Goal: Task Accomplishment & Management: Use online tool/utility

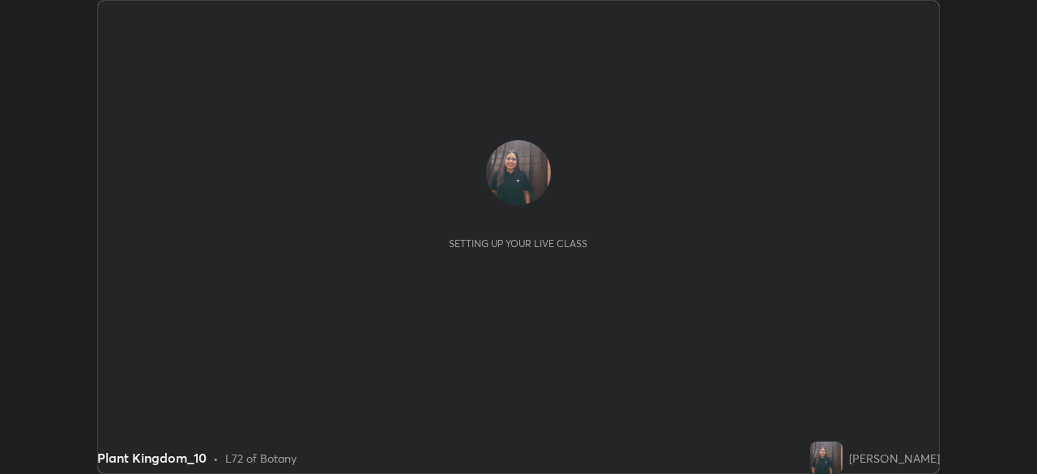
scroll to position [474, 1036]
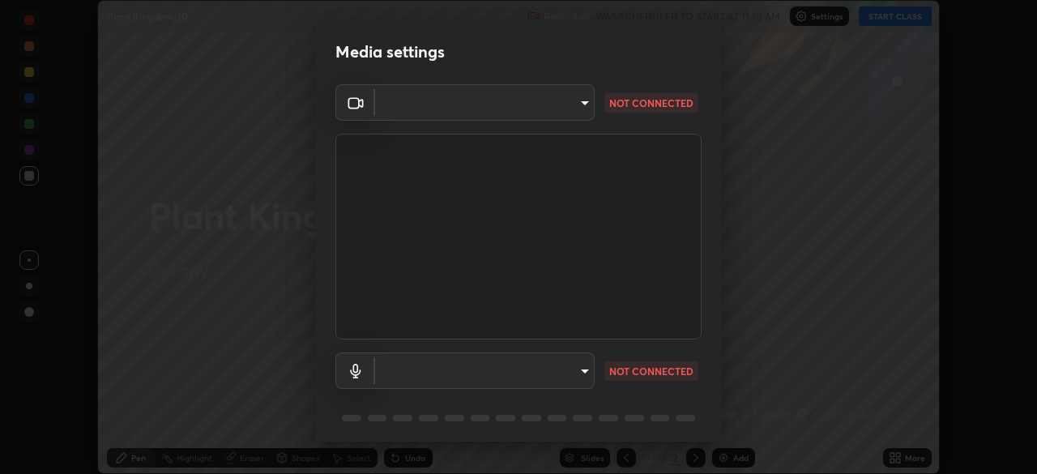
type input "9c6a085d0412ffb71b5cfedca5302cead25c56cb0957fd5389b42088233c3fc5"
type input "2ee99eba62caab97a2905d09126a2f4531f8a74366fa5192b0f1e1518bfa4558"
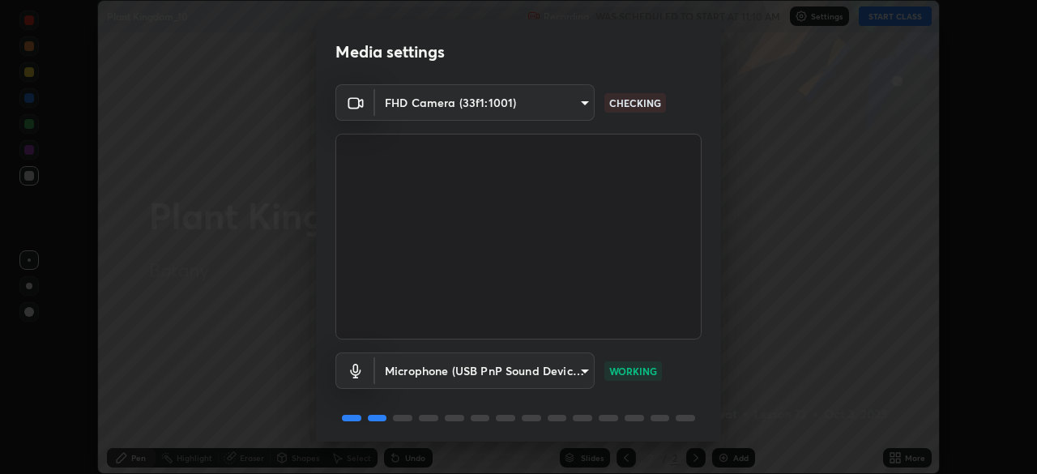
scroll to position [57, 0]
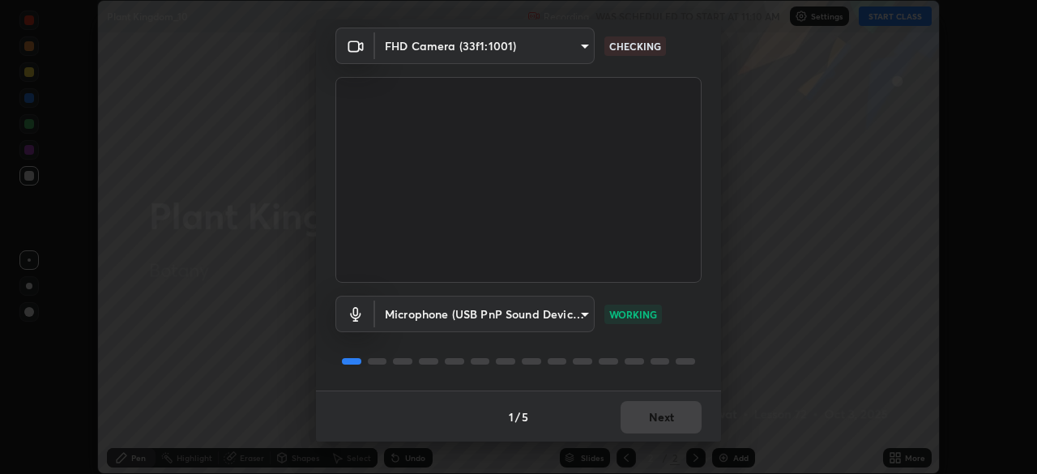
click at [430, 44] on body "Erase all Plant Kingdom_10 Recording WAS SCHEDULED TO START AT 11:10 AM Setting…" at bounding box center [518, 237] width 1037 height 474
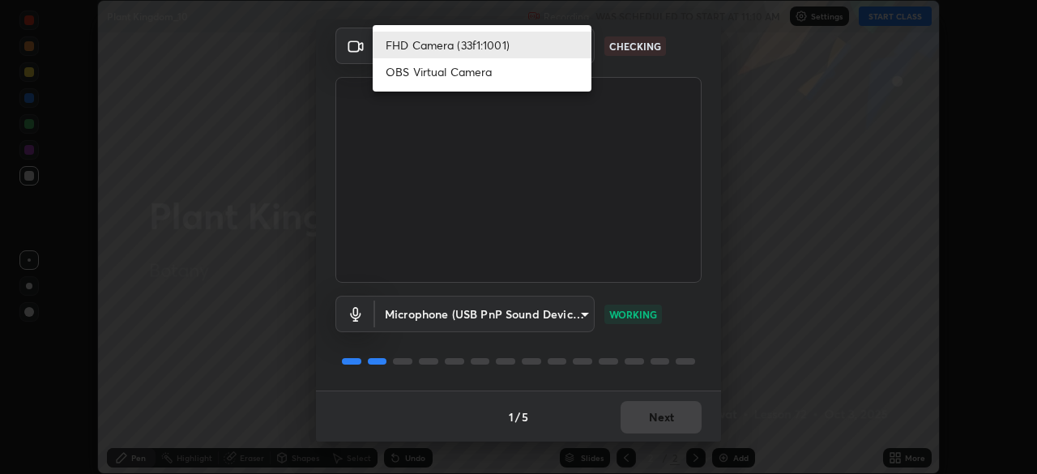
click at [416, 74] on li "OBS Virtual Camera" at bounding box center [482, 71] width 219 height 27
type input "a9133dad2e918d9e43cacff0d24315f55d9a531cdf13b35ee7ee266ddbc74882"
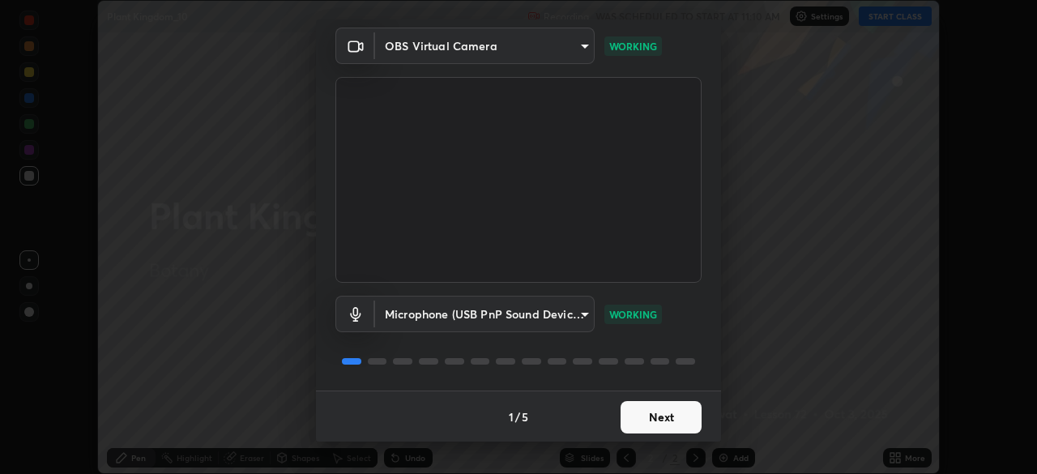
click at [653, 418] on button "Next" at bounding box center [660, 417] width 81 height 32
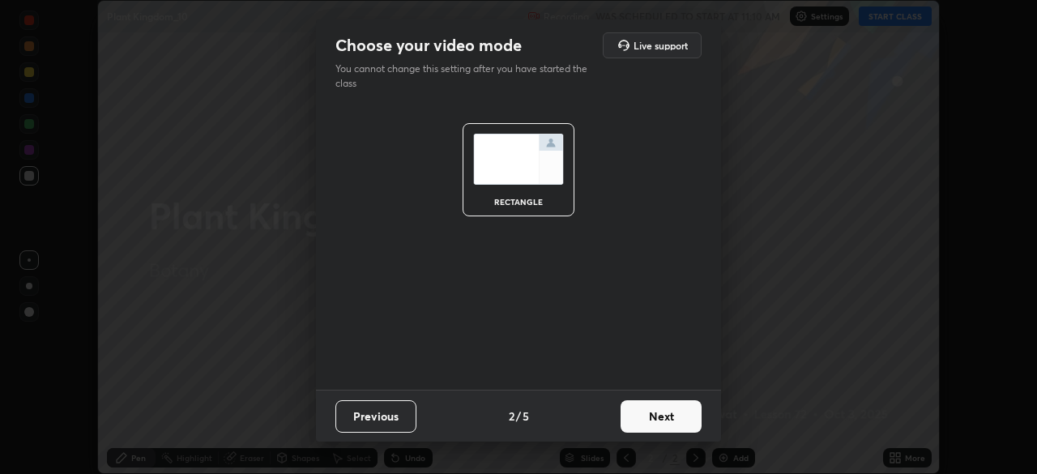
scroll to position [0, 0]
click at [660, 419] on button "Next" at bounding box center [660, 416] width 81 height 32
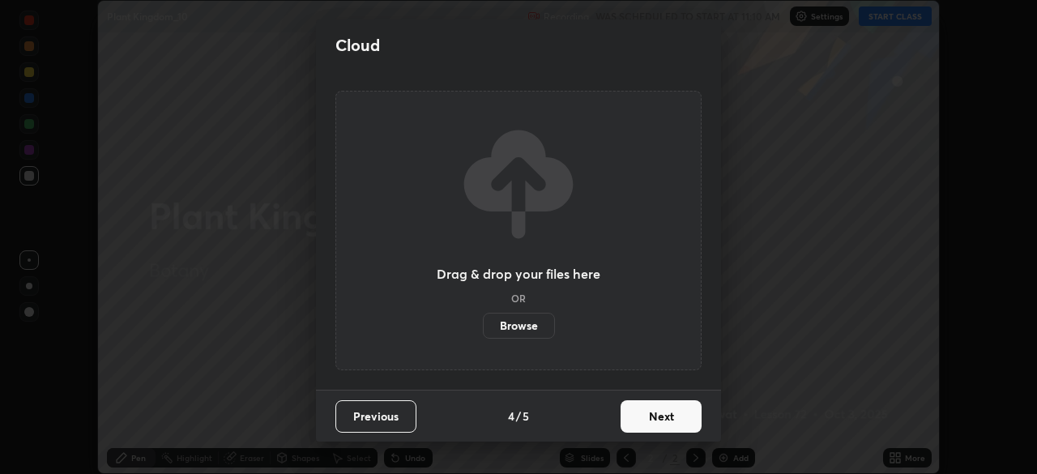
click at [665, 418] on button "Next" at bounding box center [660, 416] width 81 height 32
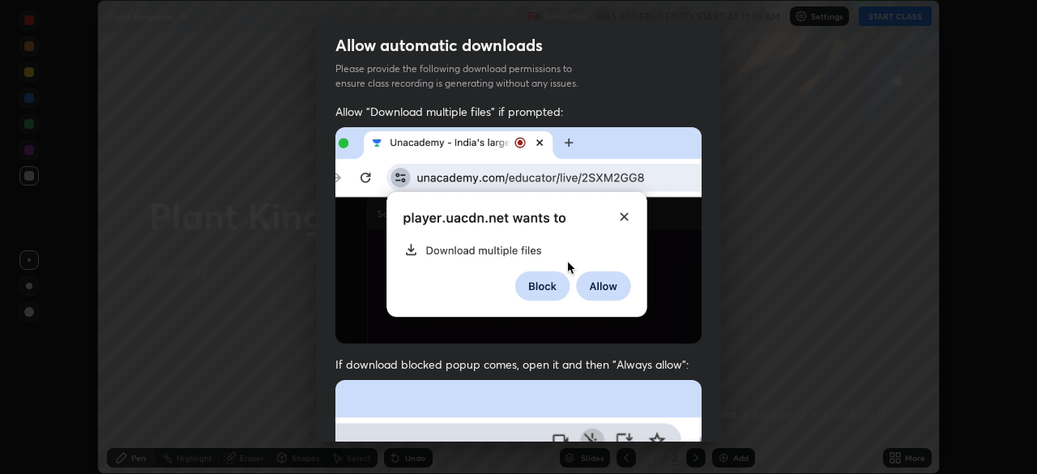
click at [349, 274] on img at bounding box center [518, 235] width 366 height 216
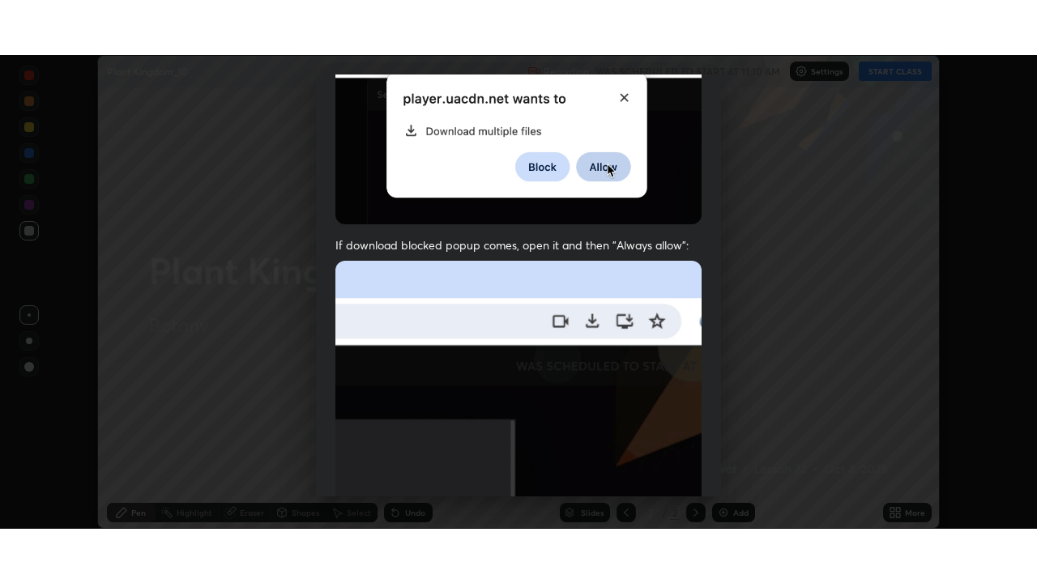
scroll to position [387, 0]
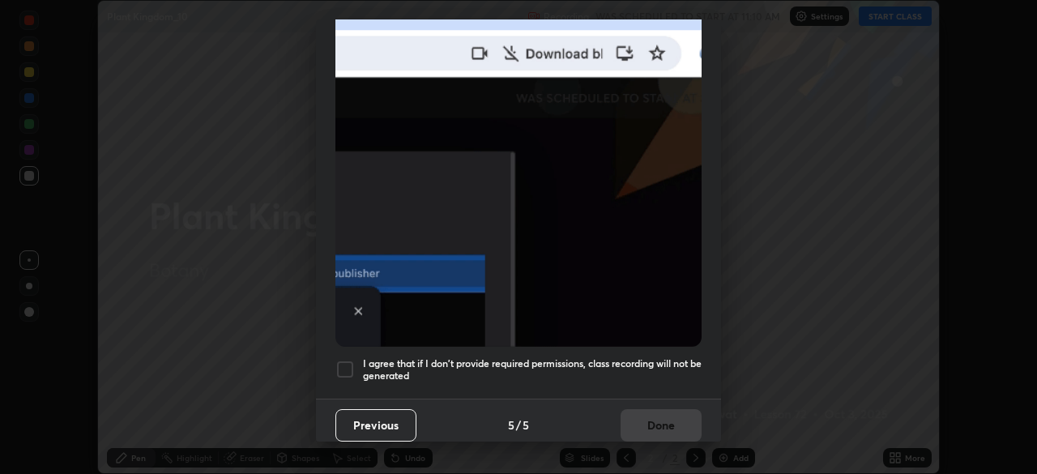
click at [343, 364] on div at bounding box center [344, 369] width 19 height 19
click at [647, 420] on button "Done" at bounding box center [660, 425] width 81 height 32
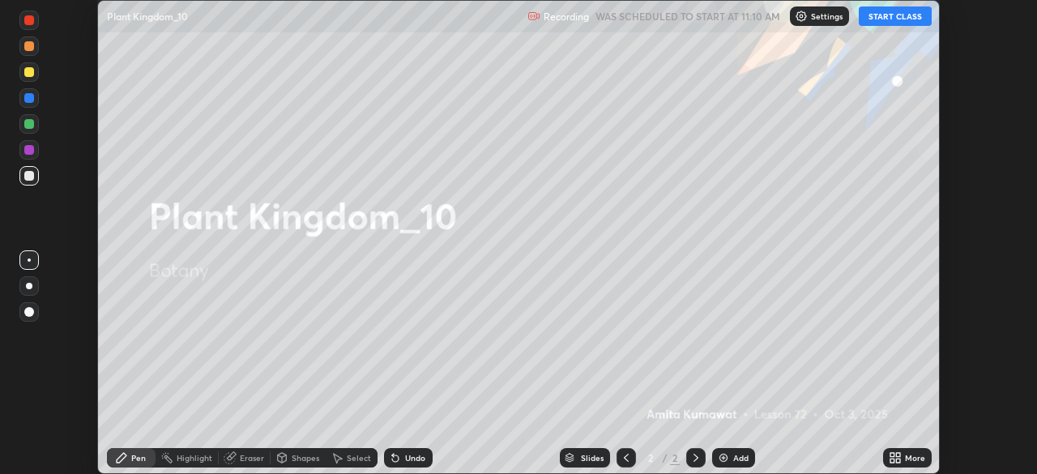
click at [897, 460] on icon at bounding box center [898, 460] width 4 height 4
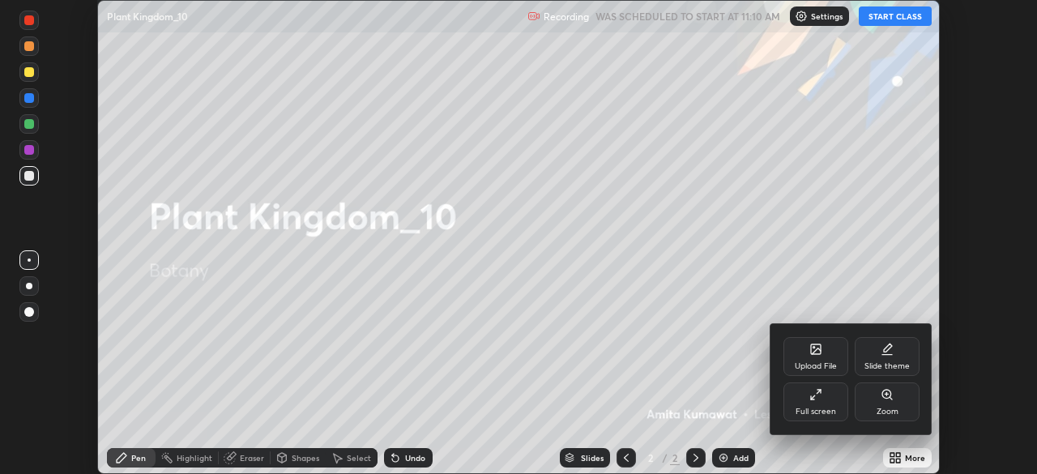
click at [834, 411] on div "Full screen" at bounding box center [815, 411] width 40 height 8
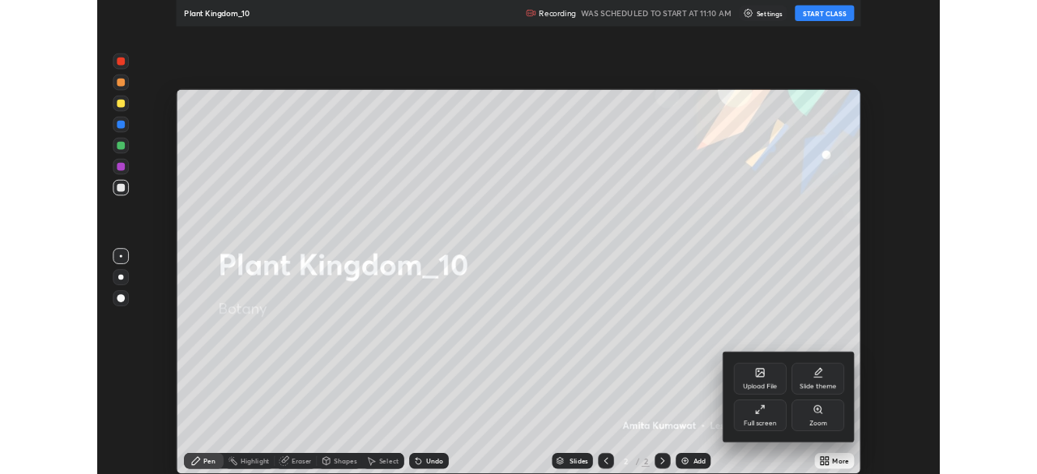
scroll to position [583, 1037]
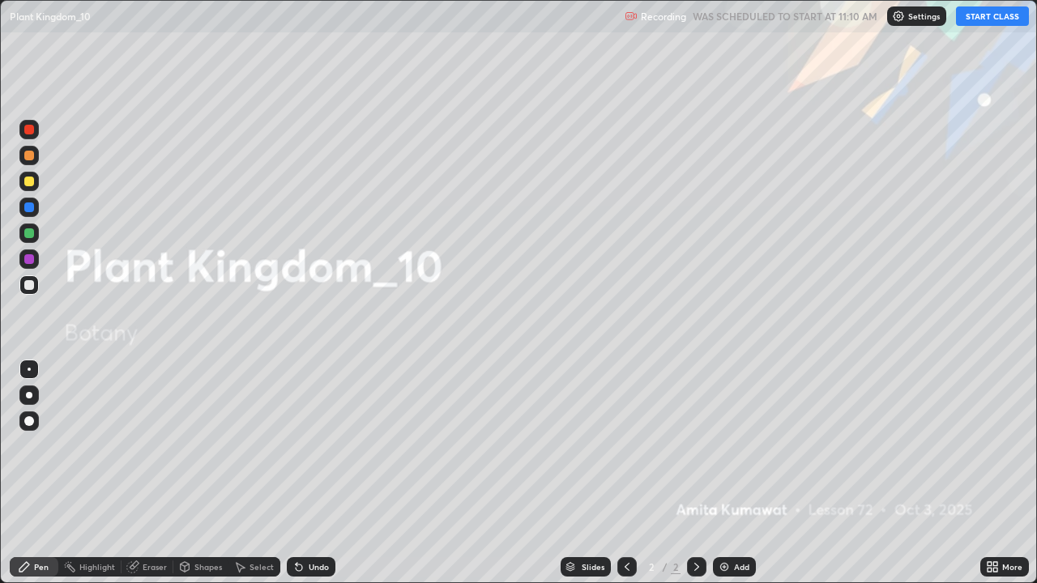
click at [994, 15] on button "START CLASS" at bounding box center [992, 15] width 73 height 19
click at [718, 473] on img at bounding box center [724, 566] width 13 height 13
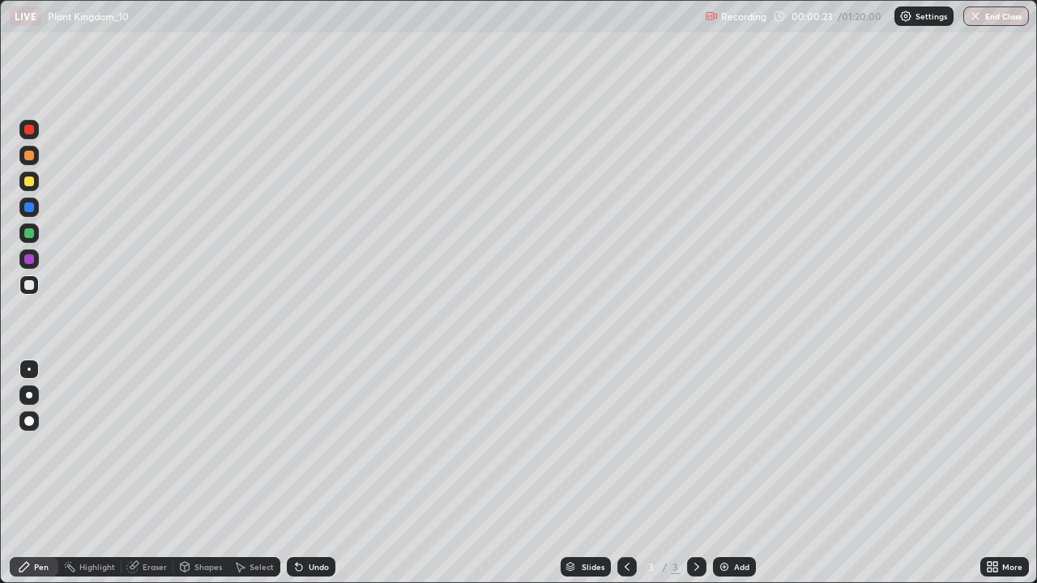
click at [313, 473] on div "Undo" at bounding box center [319, 567] width 20 height 8
click at [29, 395] on div at bounding box center [29, 395] width 6 height 6
click at [29, 261] on div at bounding box center [29, 259] width 10 height 10
click at [309, 473] on div "Undo" at bounding box center [319, 567] width 20 height 8
click at [28, 286] on div at bounding box center [29, 285] width 10 height 10
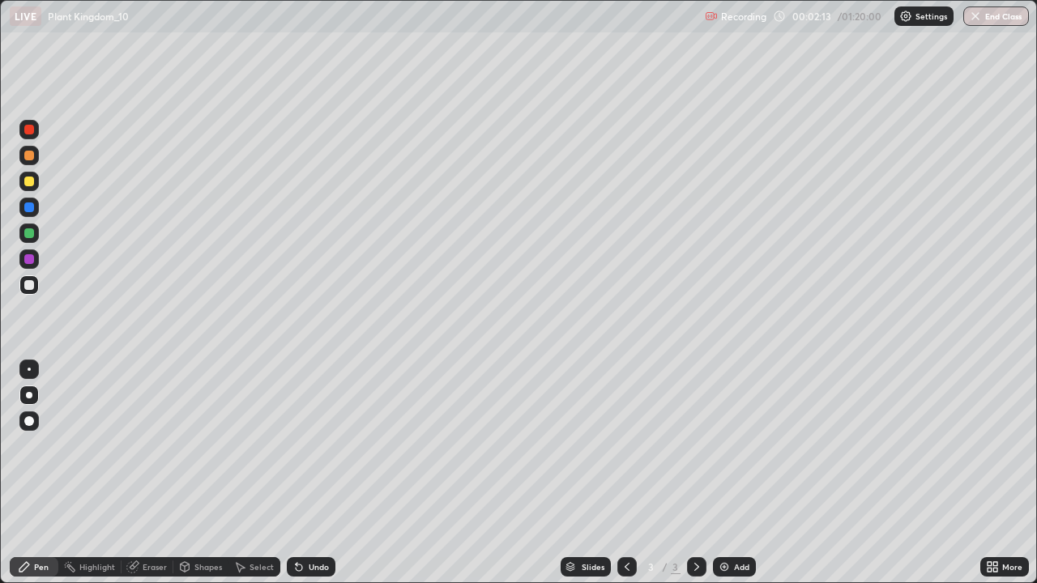
click at [322, 473] on div "Undo" at bounding box center [311, 566] width 49 height 19
click at [38, 260] on div at bounding box center [28, 258] width 19 height 19
click at [32, 288] on div at bounding box center [29, 285] width 10 height 10
click at [29, 260] on div at bounding box center [29, 259] width 10 height 10
click at [26, 285] on div at bounding box center [29, 285] width 10 height 10
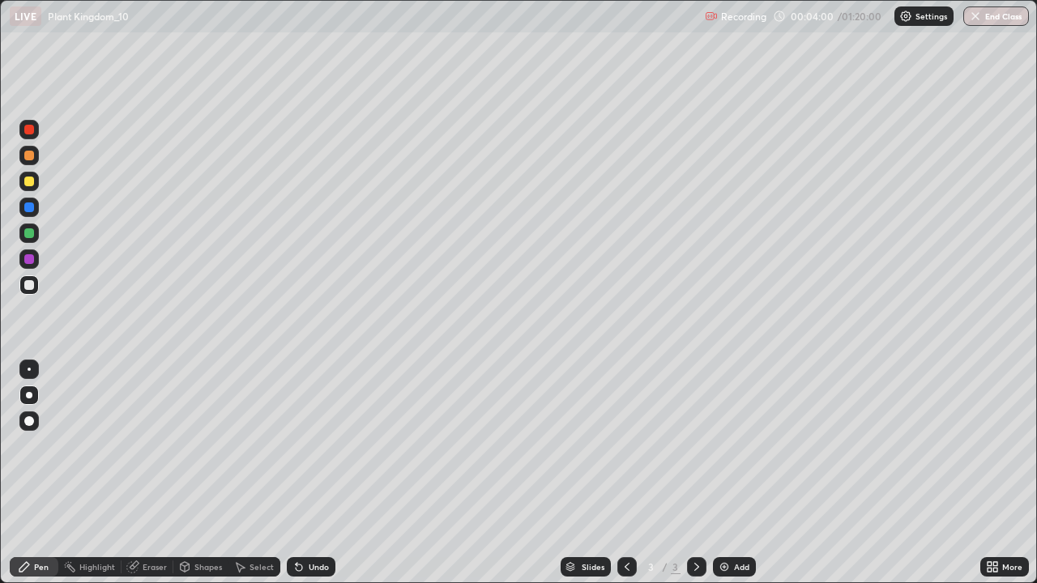
click at [25, 242] on div at bounding box center [28, 233] width 19 height 19
click at [30, 152] on div at bounding box center [29, 156] width 10 height 10
click at [731, 473] on div "Add" at bounding box center [734, 566] width 43 height 19
click at [624, 473] on icon at bounding box center [626, 566] width 13 height 13
click at [309, 473] on div "Undo" at bounding box center [311, 566] width 49 height 19
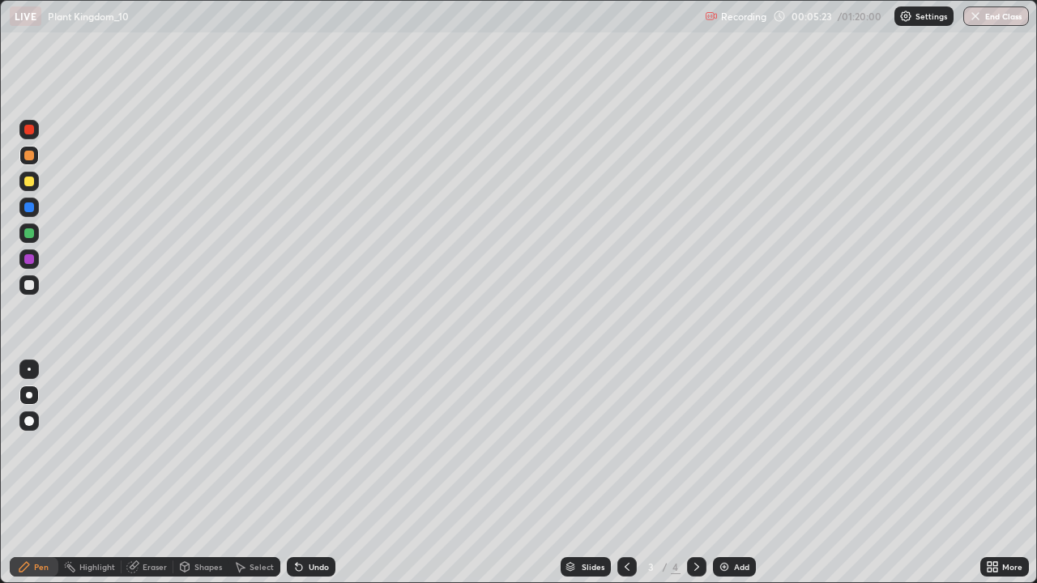
click at [721, 473] on img at bounding box center [724, 566] width 13 height 13
click at [21, 230] on div at bounding box center [28, 233] width 19 height 19
click at [29, 285] on div at bounding box center [29, 285] width 10 height 10
click at [32, 157] on div at bounding box center [29, 156] width 10 height 10
click at [31, 283] on div at bounding box center [29, 285] width 10 height 10
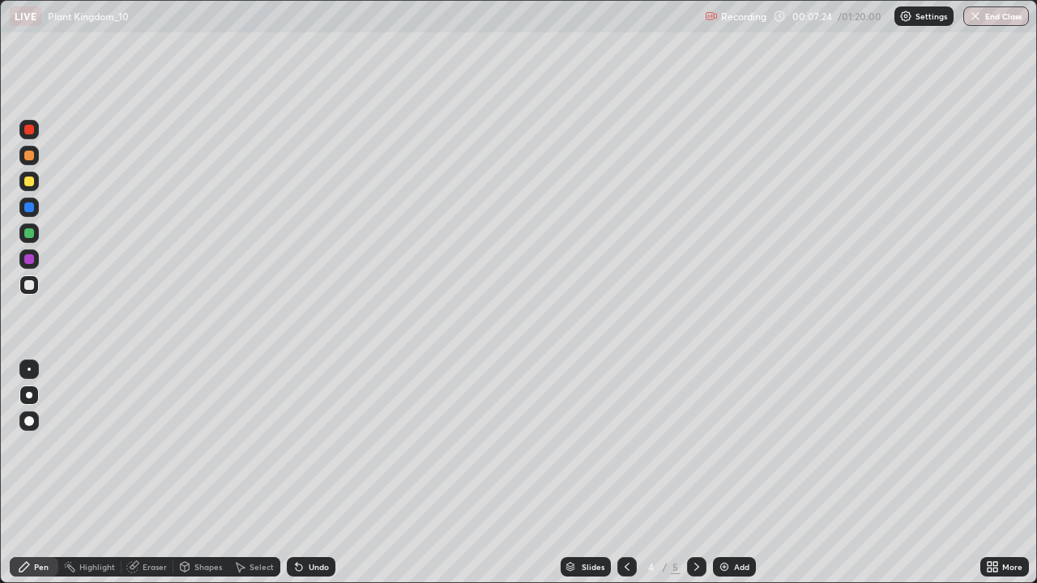
click at [25, 232] on div at bounding box center [29, 233] width 10 height 10
click at [29, 283] on div at bounding box center [29, 285] width 10 height 10
click at [30, 160] on div at bounding box center [29, 156] width 10 height 10
click at [30, 259] on div at bounding box center [29, 259] width 10 height 10
click at [31, 285] on div at bounding box center [29, 285] width 10 height 10
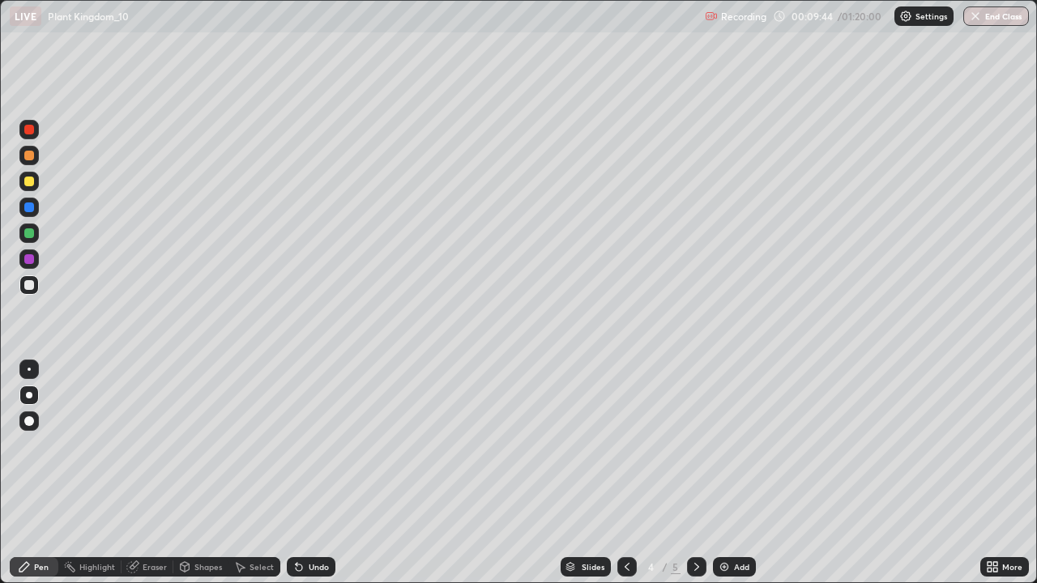
click at [625, 473] on icon at bounding box center [626, 566] width 13 height 13
click at [692, 473] on icon at bounding box center [696, 566] width 13 height 13
click at [715, 473] on div "Add" at bounding box center [734, 566] width 43 height 19
click at [29, 283] on div at bounding box center [29, 285] width 10 height 10
click at [35, 258] on div at bounding box center [28, 258] width 19 height 19
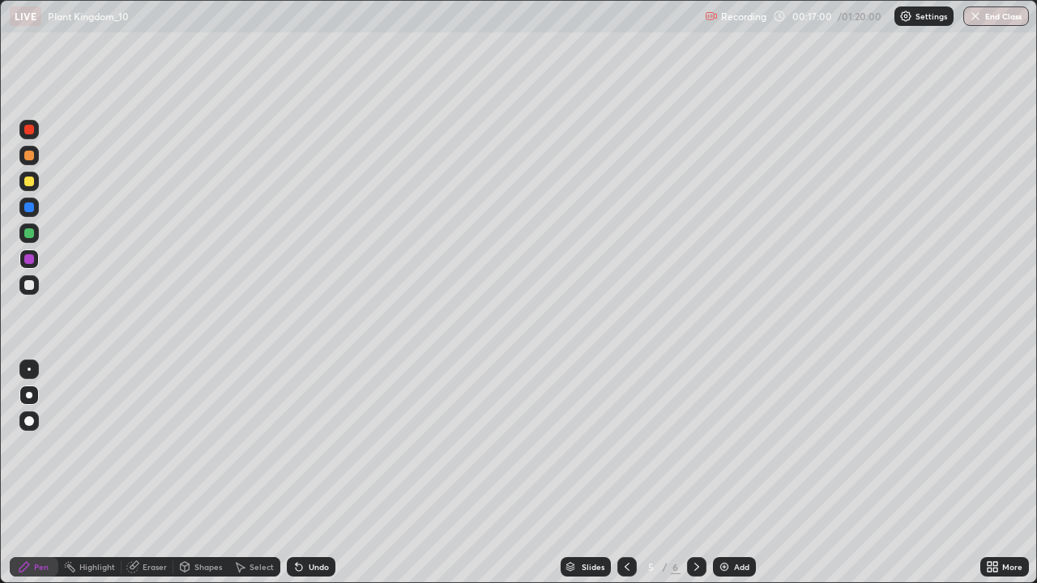
click at [309, 473] on div "Undo" at bounding box center [319, 567] width 20 height 8
click at [32, 289] on div at bounding box center [29, 285] width 10 height 10
click at [32, 200] on div at bounding box center [28, 207] width 19 height 19
click at [722, 473] on img at bounding box center [724, 566] width 13 height 13
click at [32, 287] on div at bounding box center [29, 285] width 10 height 10
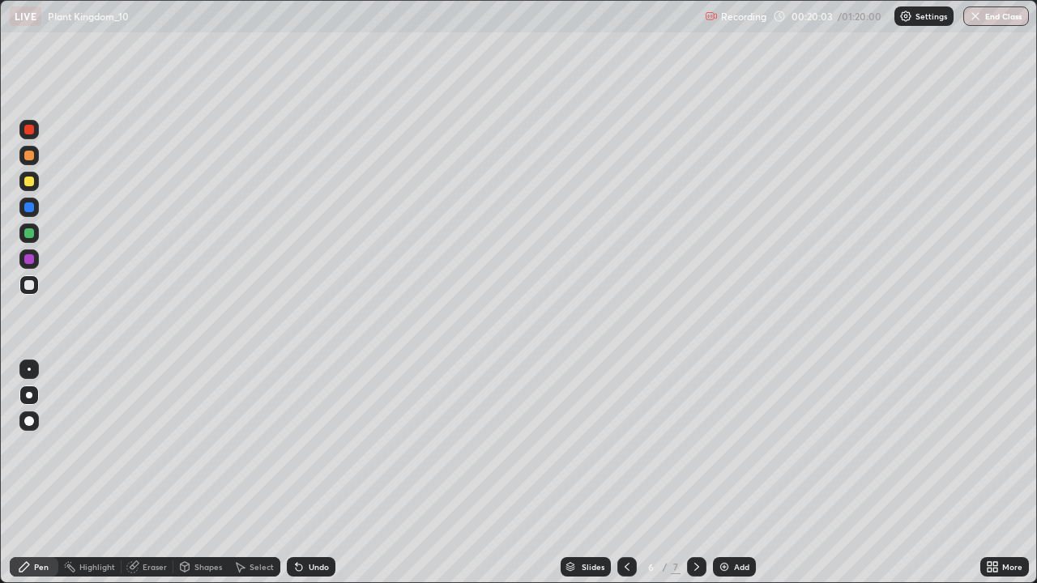
click at [25, 155] on div at bounding box center [29, 156] width 10 height 10
click at [28, 283] on div at bounding box center [29, 285] width 10 height 10
click at [305, 473] on div "Undo" at bounding box center [311, 566] width 49 height 19
click at [30, 262] on div at bounding box center [29, 259] width 10 height 10
click at [314, 473] on div "Undo" at bounding box center [319, 567] width 20 height 8
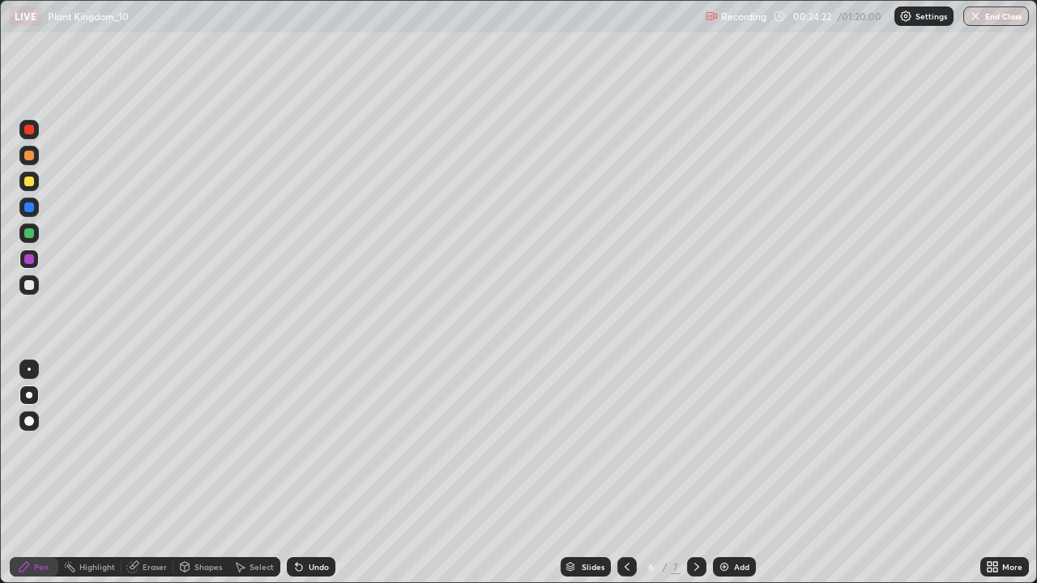
click at [320, 473] on div "Undo" at bounding box center [319, 567] width 20 height 8
click at [318, 473] on div "Undo" at bounding box center [319, 567] width 20 height 8
click at [317, 473] on div "Undo" at bounding box center [319, 567] width 20 height 8
click at [319, 473] on div "Undo" at bounding box center [319, 567] width 20 height 8
click at [322, 473] on div "Undo" at bounding box center [319, 567] width 20 height 8
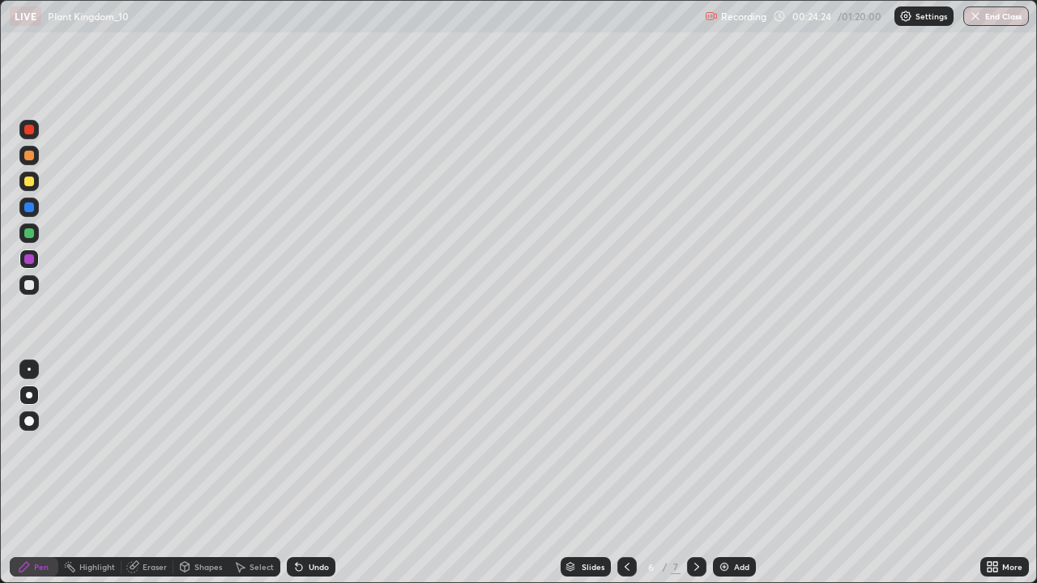
click at [323, 473] on div "Undo" at bounding box center [319, 567] width 20 height 8
click at [322, 473] on div "Undo" at bounding box center [319, 567] width 20 height 8
click at [324, 473] on div "Undo" at bounding box center [319, 567] width 20 height 8
click at [325, 473] on div "Undo" at bounding box center [319, 567] width 20 height 8
click at [326, 473] on div "Undo" at bounding box center [311, 566] width 49 height 19
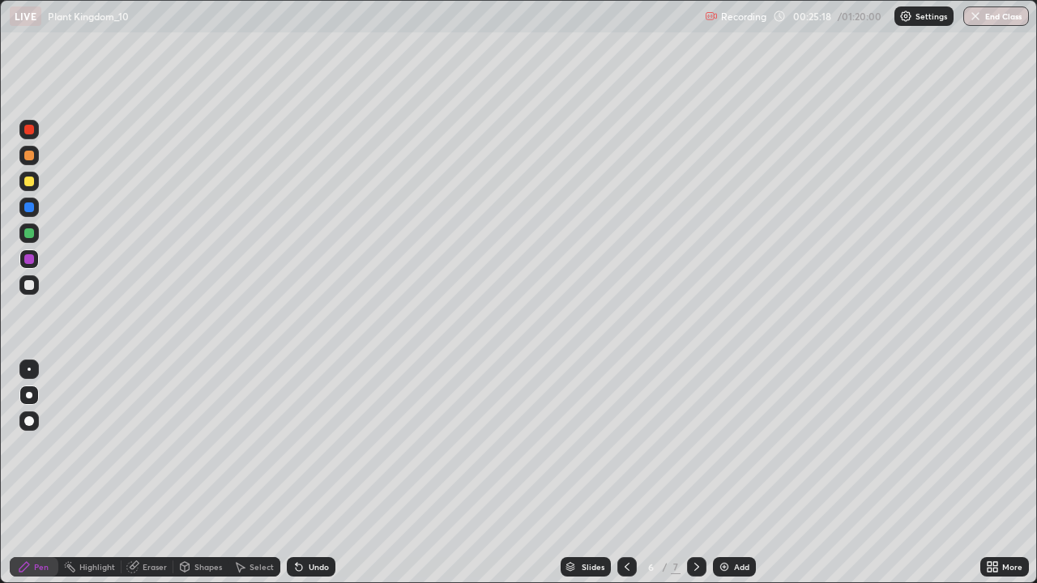
click at [623, 473] on icon at bounding box center [626, 566] width 13 height 13
click at [695, 473] on icon at bounding box center [696, 566] width 13 height 13
click at [626, 473] on icon at bounding box center [626, 567] width 5 height 8
click at [624, 473] on icon at bounding box center [626, 566] width 13 height 13
click at [697, 473] on icon at bounding box center [696, 566] width 13 height 13
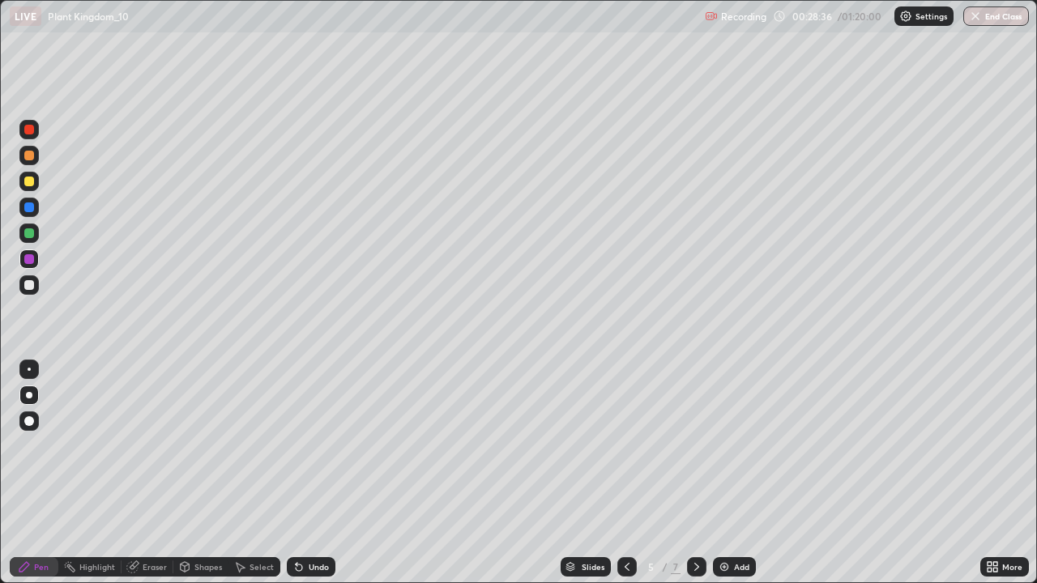
click at [693, 473] on icon at bounding box center [696, 566] width 13 height 13
click at [727, 473] on img at bounding box center [724, 566] width 13 height 13
click at [25, 206] on div at bounding box center [29, 207] width 10 height 10
click at [28, 235] on div at bounding box center [29, 233] width 10 height 10
click at [31, 262] on div at bounding box center [29, 259] width 10 height 10
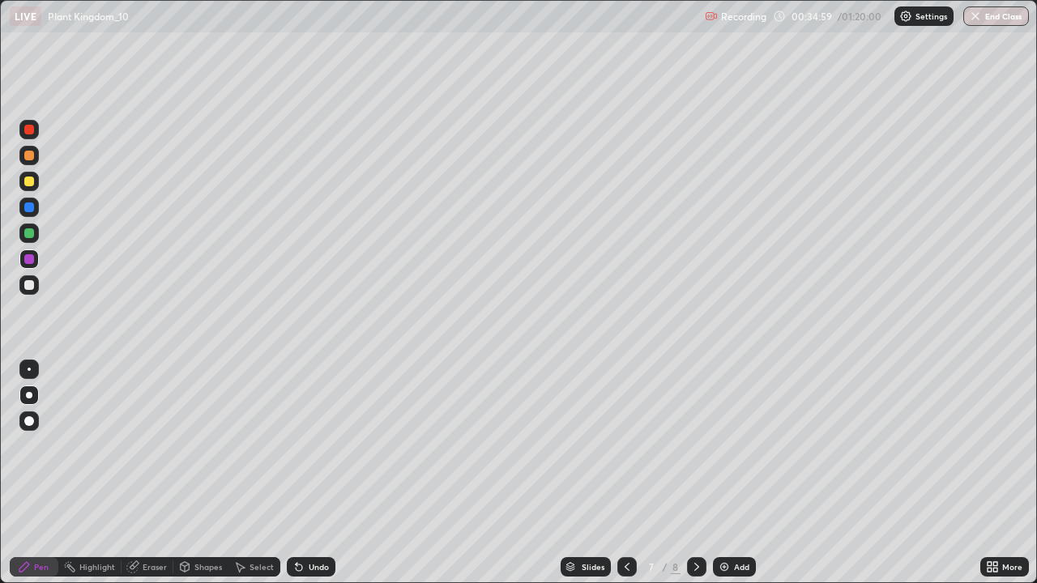
click at [36, 160] on div at bounding box center [28, 155] width 19 height 19
click at [28, 209] on div at bounding box center [29, 207] width 10 height 10
click at [26, 285] on div at bounding box center [29, 285] width 10 height 10
click at [290, 473] on div "Undo" at bounding box center [307, 567] width 55 height 32
click at [688, 473] on div at bounding box center [696, 566] width 19 height 19
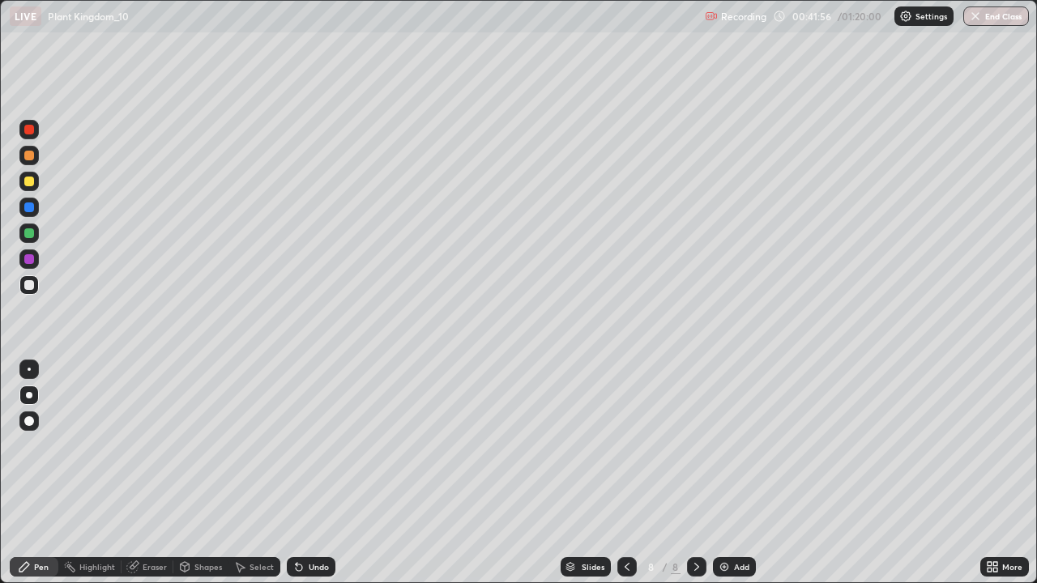
click at [26, 423] on div at bounding box center [29, 421] width 10 height 10
click at [30, 250] on div at bounding box center [28, 258] width 19 height 19
click at [29, 395] on div at bounding box center [29, 395] width 6 height 6
click at [28, 285] on div at bounding box center [29, 285] width 10 height 10
click at [312, 473] on div "Undo" at bounding box center [319, 567] width 20 height 8
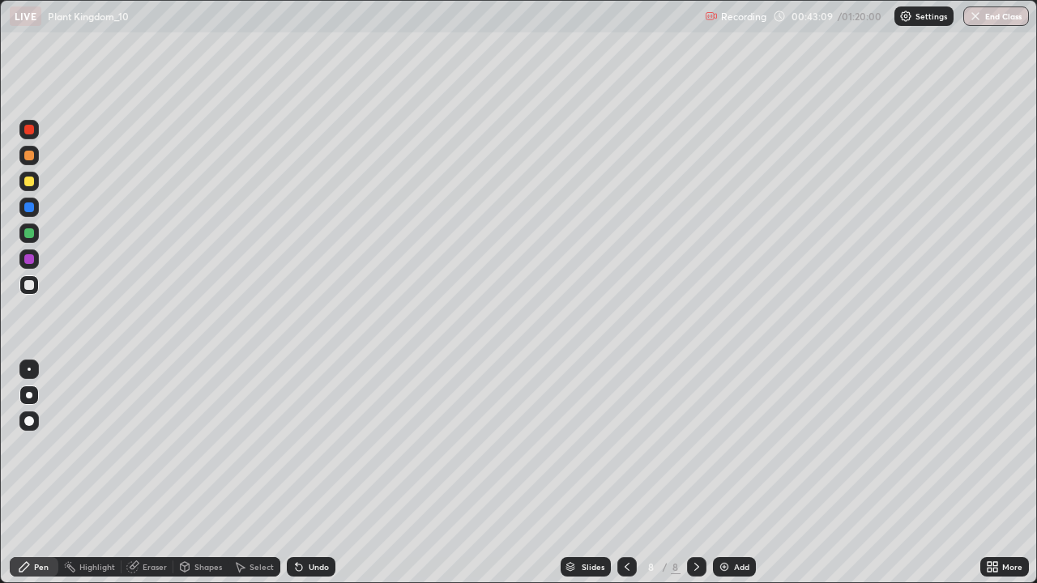
click at [29, 233] on div at bounding box center [29, 233] width 10 height 10
click at [32, 207] on div at bounding box center [29, 207] width 10 height 10
click at [26, 283] on div at bounding box center [29, 285] width 10 height 10
click at [27, 183] on div at bounding box center [29, 182] width 10 height 10
click at [28, 283] on div at bounding box center [29, 285] width 10 height 10
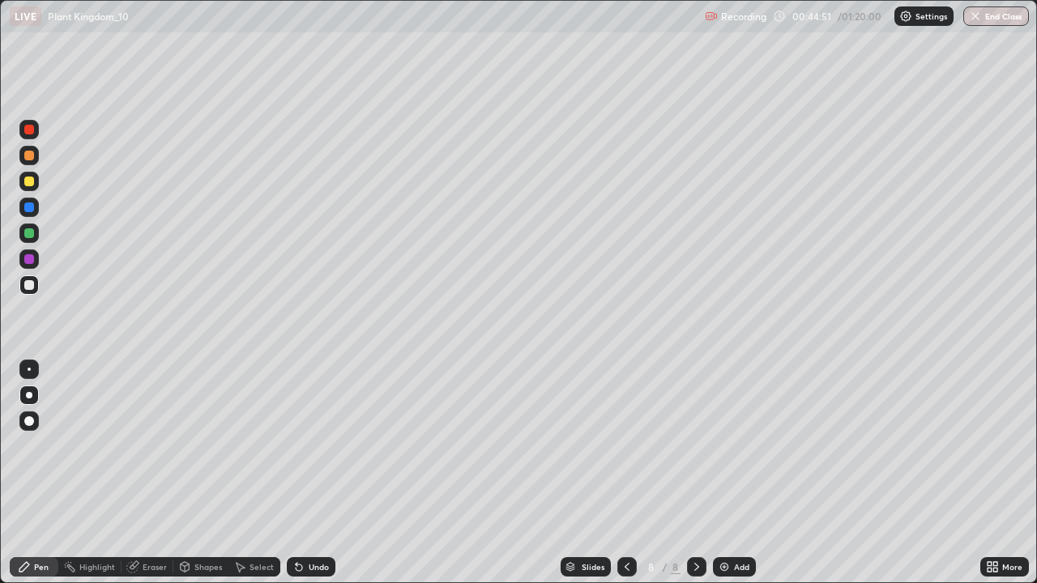
click at [31, 184] on div at bounding box center [29, 182] width 10 height 10
click at [31, 287] on div at bounding box center [29, 285] width 10 height 10
click at [31, 207] on div at bounding box center [29, 207] width 10 height 10
click at [26, 183] on div at bounding box center [29, 182] width 10 height 10
click at [31, 155] on div at bounding box center [29, 156] width 10 height 10
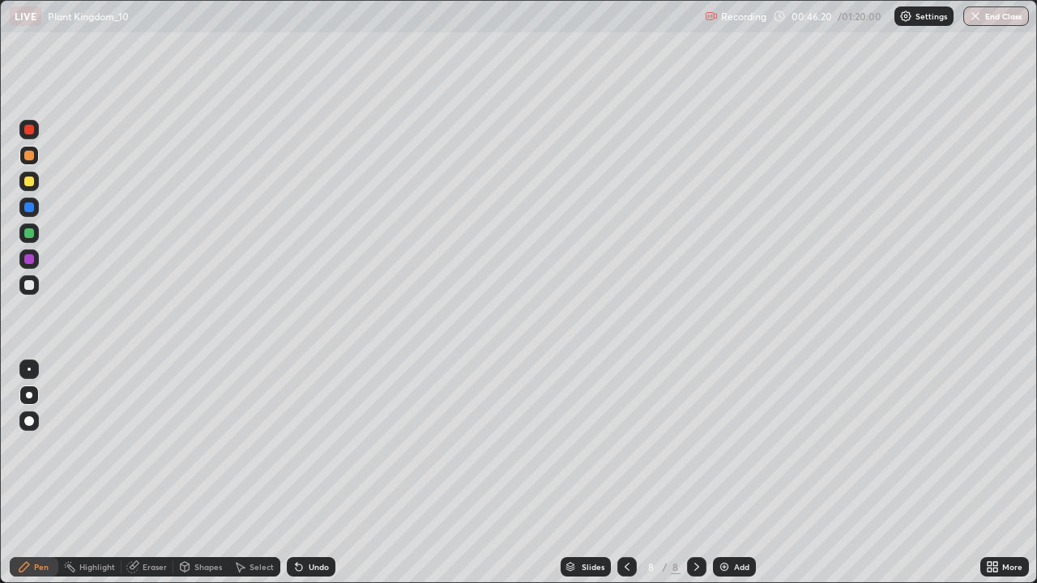
click at [31, 134] on div at bounding box center [29, 130] width 10 height 10
click at [316, 473] on div "Undo" at bounding box center [319, 567] width 20 height 8
click at [30, 286] on div at bounding box center [29, 285] width 10 height 10
click at [143, 473] on div "Eraser" at bounding box center [155, 567] width 24 height 8
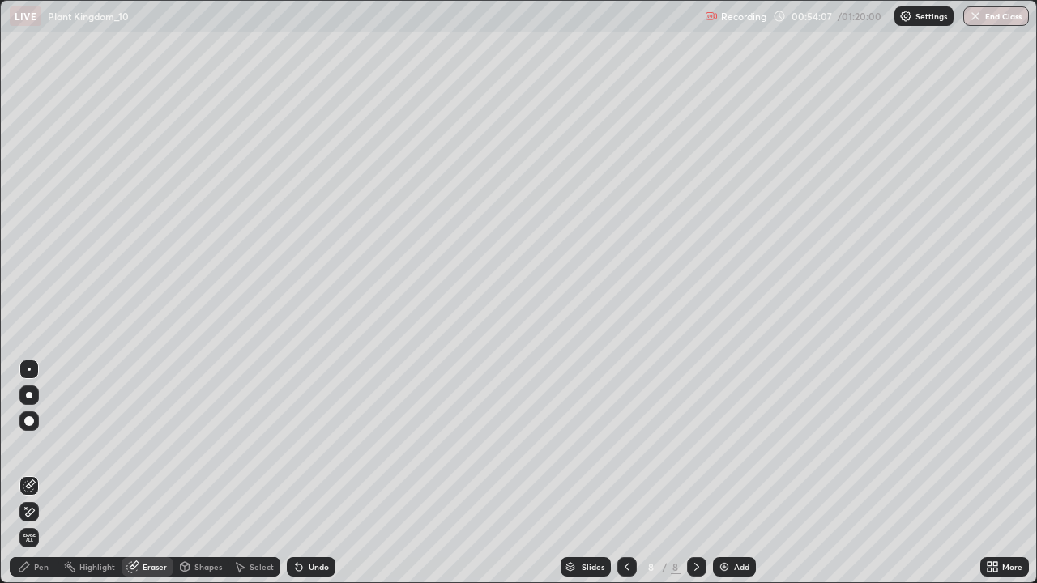
click at [695, 473] on icon at bounding box center [696, 566] width 13 height 13
click at [722, 473] on img at bounding box center [724, 566] width 13 height 13
click at [36, 473] on div "Pen" at bounding box center [41, 567] width 15 height 8
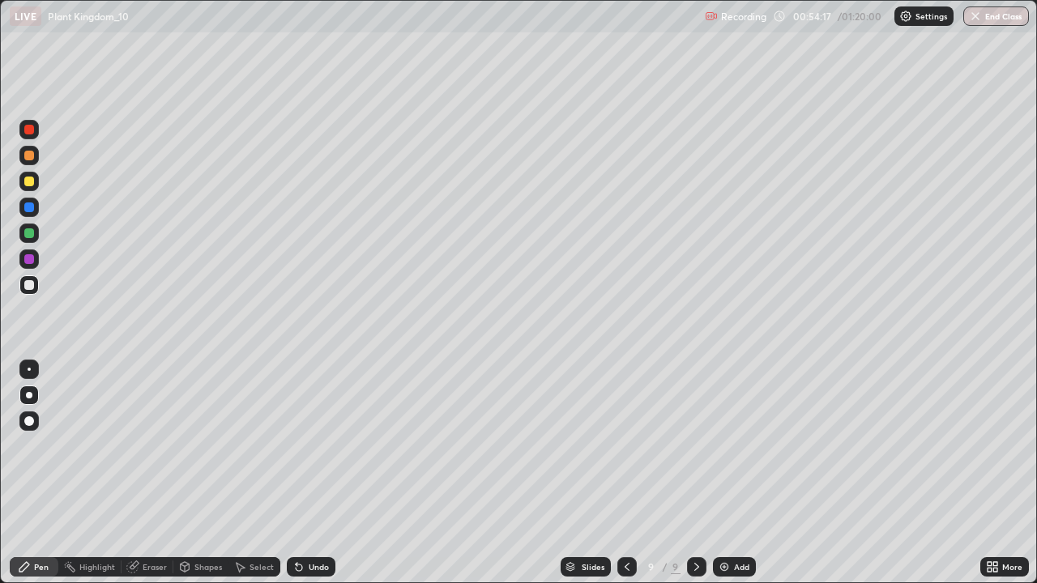
click at [312, 473] on div "Undo" at bounding box center [311, 566] width 49 height 19
click at [305, 473] on div "Undo" at bounding box center [311, 566] width 49 height 19
click at [629, 473] on div at bounding box center [626, 567] width 19 height 32
click at [30, 259] on div at bounding box center [29, 259] width 10 height 10
click at [693, 473] on icon at bounding box center [696, 566] width 13 height 13
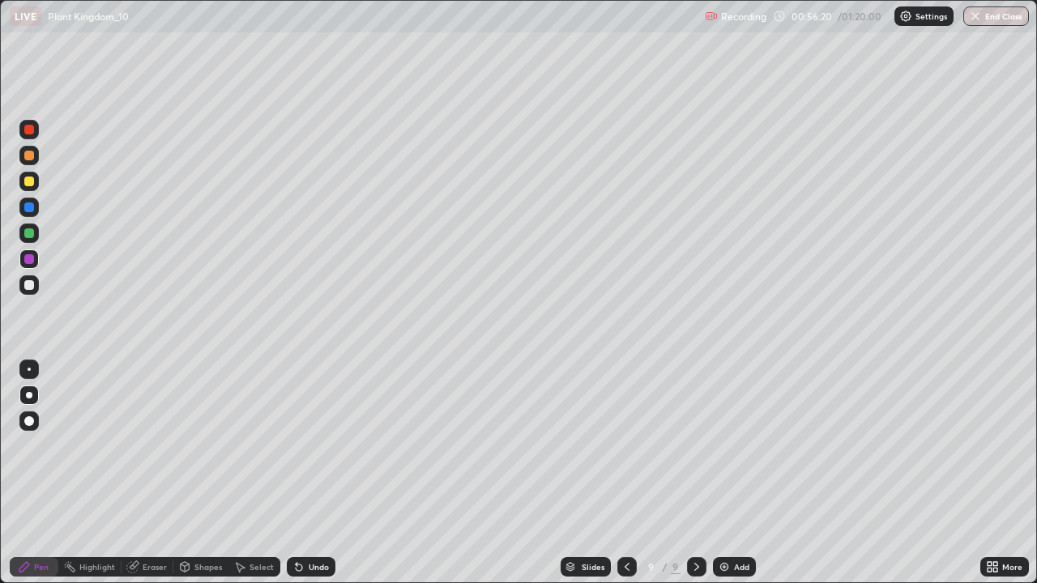
click at [31, 157] on div at bounding box center [29, 156] width 10 height 10
click at [28, 283] on div at bounding box center [29, 285] width 10 height 10
click at [624, 473] on div at bounding box center [626, 566] width 19 height 19
click at [697, 473] on icon at bounding box center [696, 566] width 13 height 13
click at [625, 473] on icon at bounding box center [626, 566] width 13 height 13
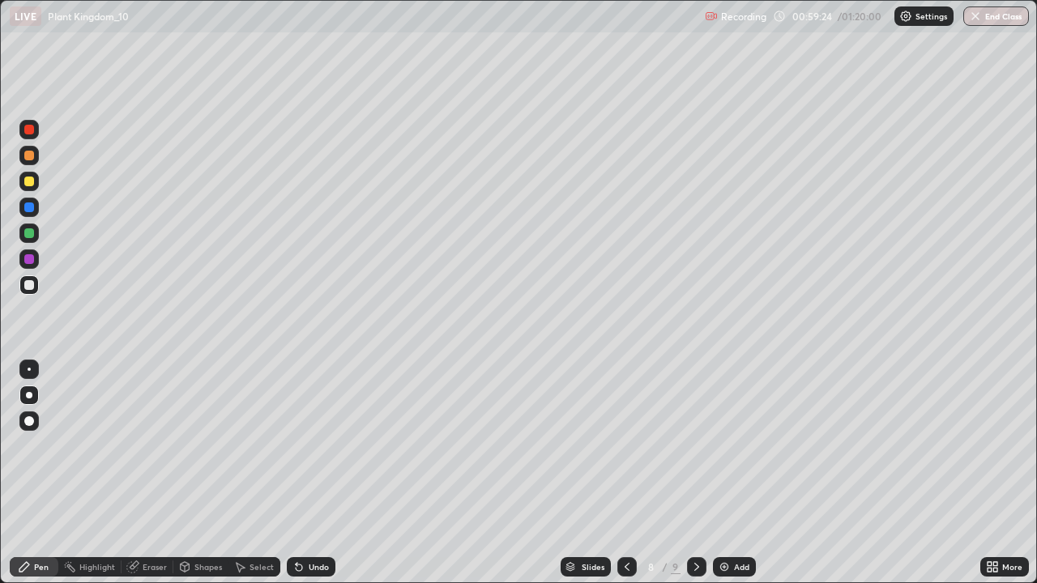
click at [696, 473] on icon at bounding box center [696, 567] width 5 height 8
click at [695, 473] on icon at bounding box center [696, 566] width 13 height 13
click at [721, 473] on img at bounding box center [724, 566] width 13 height 13
click at [31, 256] on div at bounding box center [29, 259] width 10 height 10
click at [33, 181] on div at bounding box center [29, 182] width 10 height 10
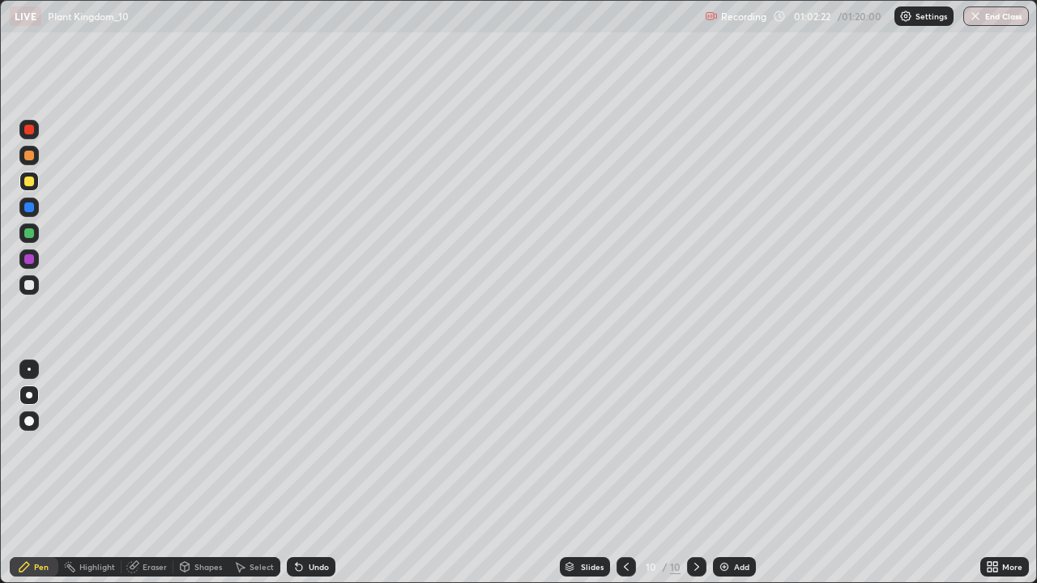
click at [31, 259] on div at bounding box center [29, 259] width 10 height 10
click at [28, 287] on div at bounding box center [29, 285] width 10 height 10
click at [28, 230] on div at bounding box center [29, 233] width 10 height 10
click at [31, 283] on div at bounding box center [29, 285] width 10 height 10
click at [325, 473] on div "Undo" at bounding box center [311, 566] width 49 height 19
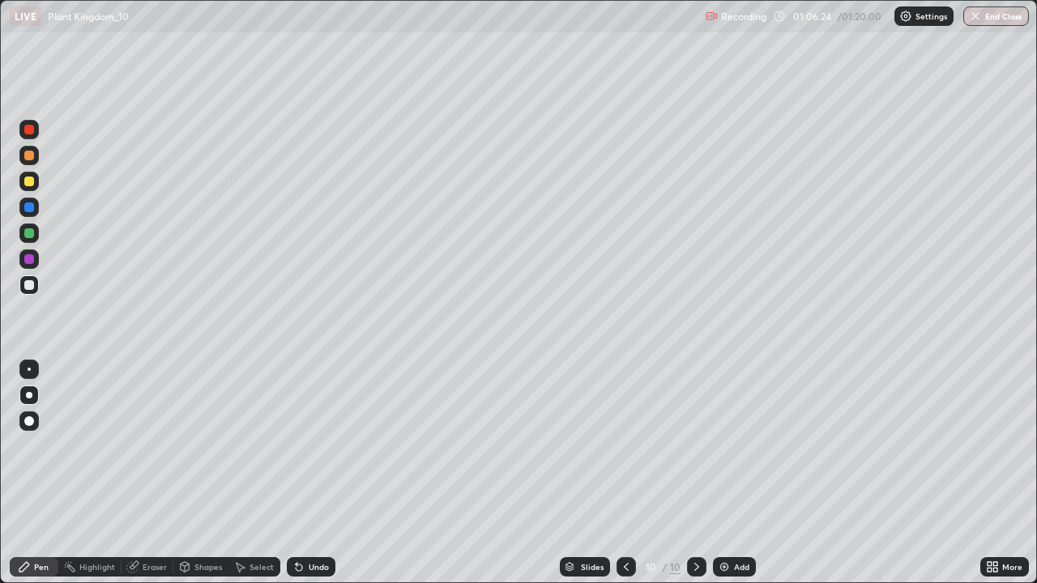
click at [322, 473] on div "Undo" at bounding box center [311, 566] width 49 height 19
click at [324, 473] on div "Undo" at bounding box center [311, 566] width 49 height 19
click at [324, 473] on div "Undo" at bounding box center [319, 567] width 20 height 8
click at [327, 473] on div "Undo" at bounding box center [311, 566] width 49 height 19
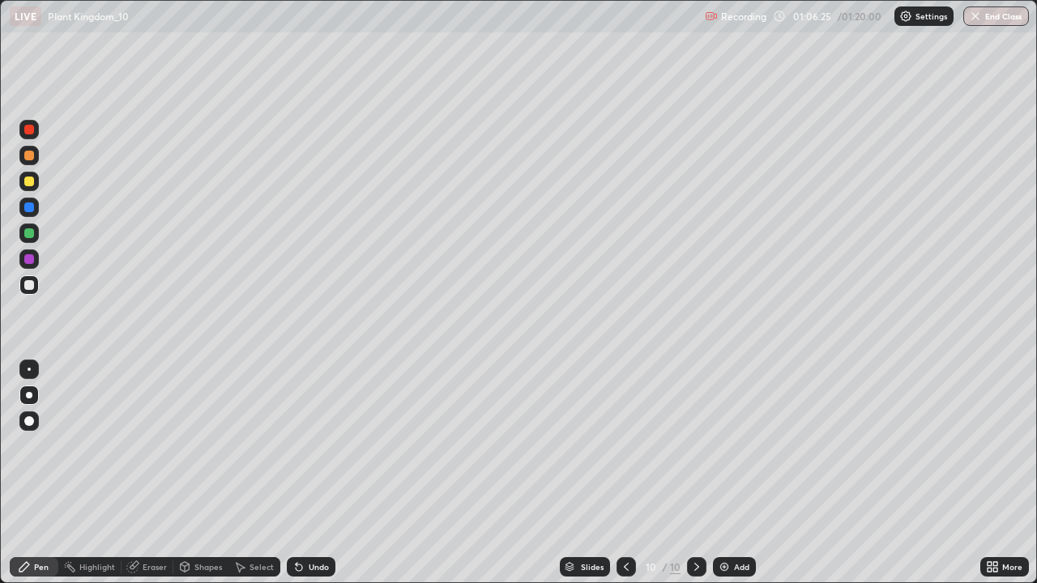
click at [326, 473] on div "Undo" at bounding box center [319, 567] width 20 height 8
click at [330, 473] on div "Undo" at bounding box center [311, 566] width 49 height 19
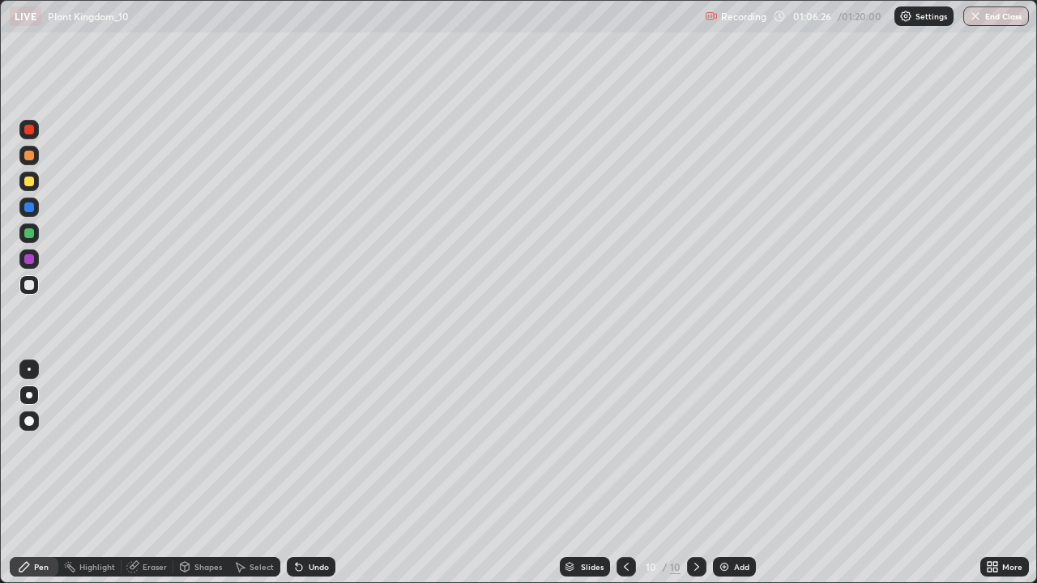
click at [328, 473] on div "Undo" at bounding box center [311, 566] width 49 height 19
click at [330, 473] on div "Undo" at bounding box center [311, 566] width 49 height 19
click at [624, 473] on icon at bounding box center [626, 567] width 5 height 8
click at [625, 473] on icon at bounding box center [626, 566] width 13 height 13
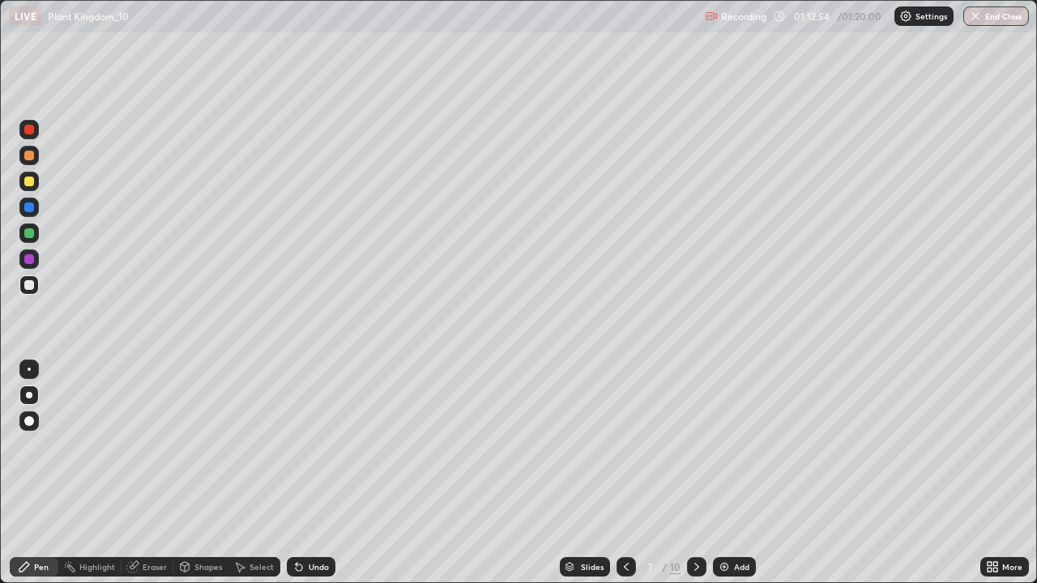
click at [625, 473] on icon at bounding box center [626, 566] width 13 height 13
click at [622, 473] on icon at bounding box center [626, 566] width 13 height 13
click at [624, 473] on icon at bounding box center [626, 566] width 13 height 13
click at [624, 473] on icon at bounding box center [626, 567] width 5 height 8
click at [695, 473] on icon at bounding box center [696, 567] width 5 height 8
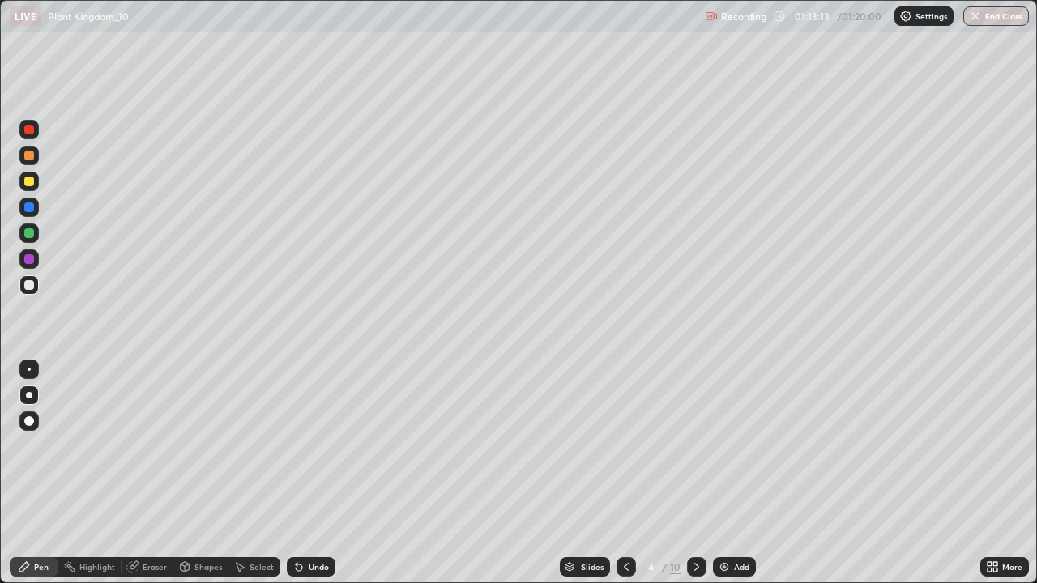
click at [626, 473] on icon at bounding box center [626, 566] width 13 height 13
click at [697, 473] on icon at bounding box center [696, 566] width 13 height 13
click at [695, 473] on icon at bounding box center [696, 566] width 13 height 13
click at [693, 473] on icon at bounding box center [696, 566] width 13 height 13
click at [692, 473] on icon at bounding box center [696, 566] width 13 height 13
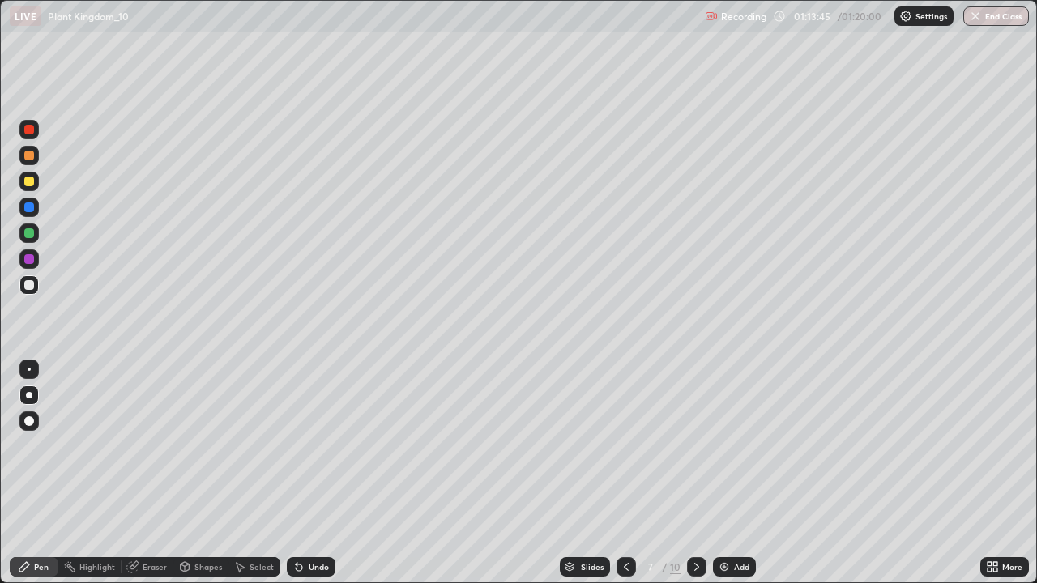
click at [695, 473] on icon at bounding box center [696, 566] width 13 height 13
click at [693, 473] on icon at bounding box center [696, 566] width 13 height 13
click at [695, 473] on icon at bounding box center [696, 566] width 13 height 13
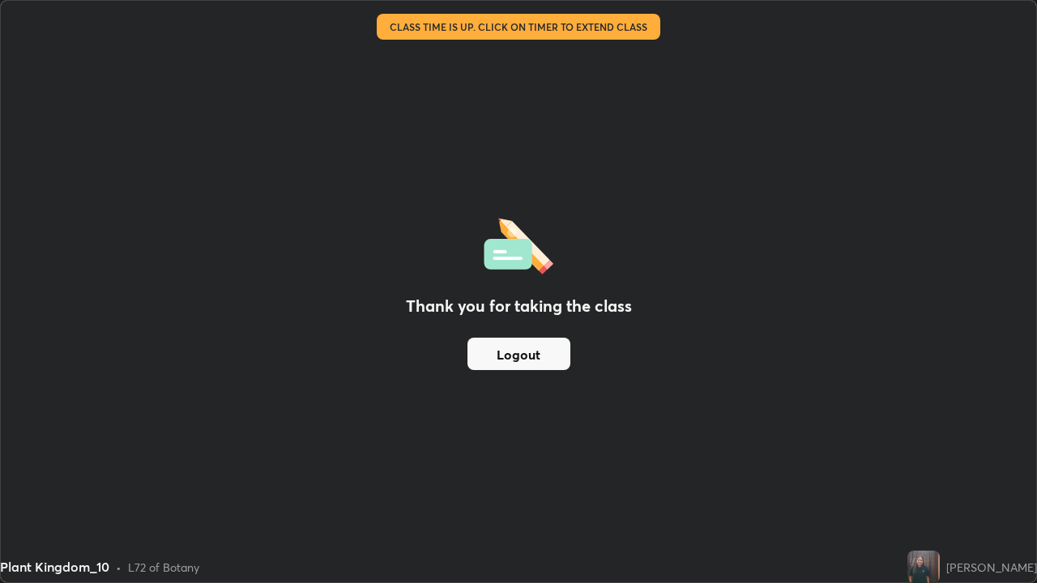
click at [637, 460] on div "Thank you for taking the class Logout" at bounding box center [518, 292] width 1035 height 582
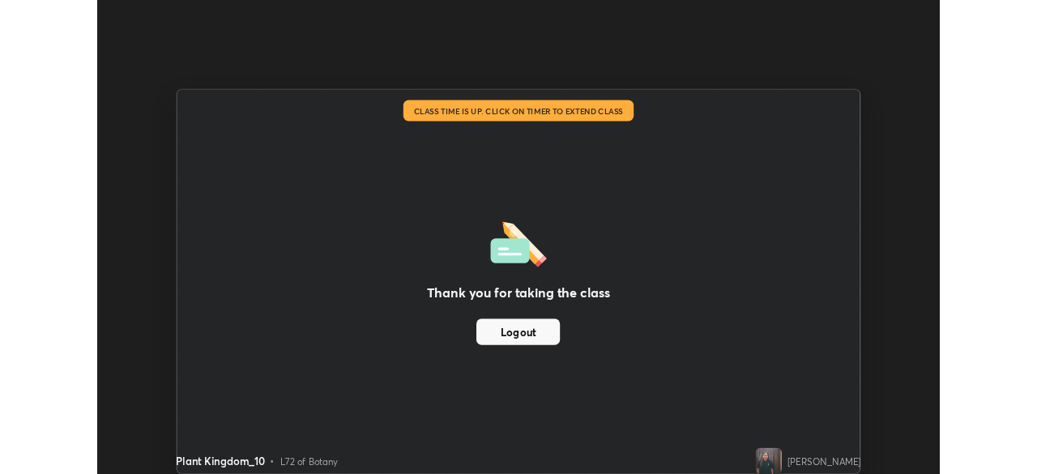
scroll to position [80520, 79958]
